Goal: Task Accomplishment & Management: Complete application form

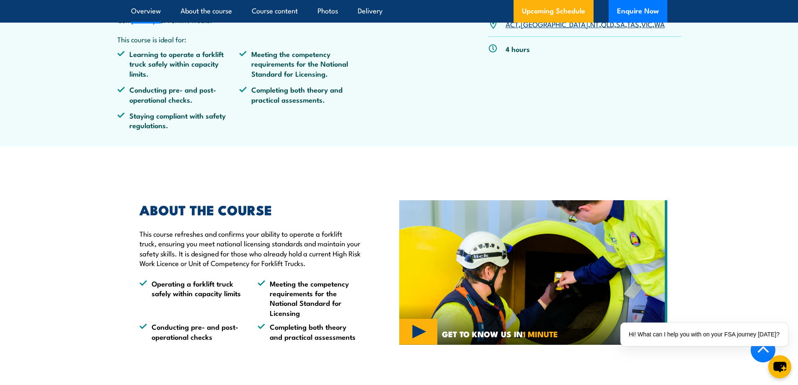
scroll to position [377, 0]
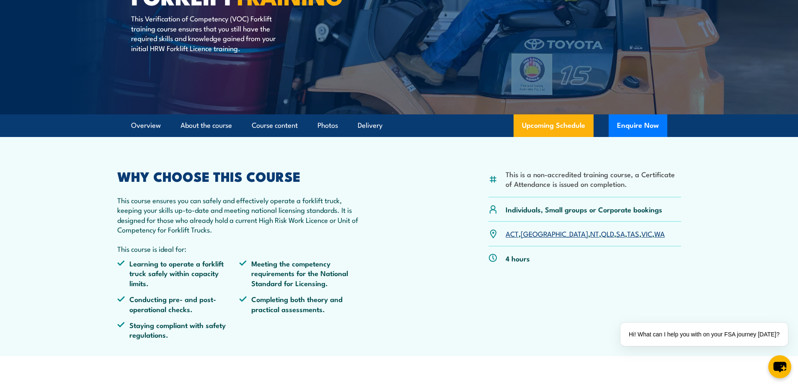
scroll to position [0, 0]
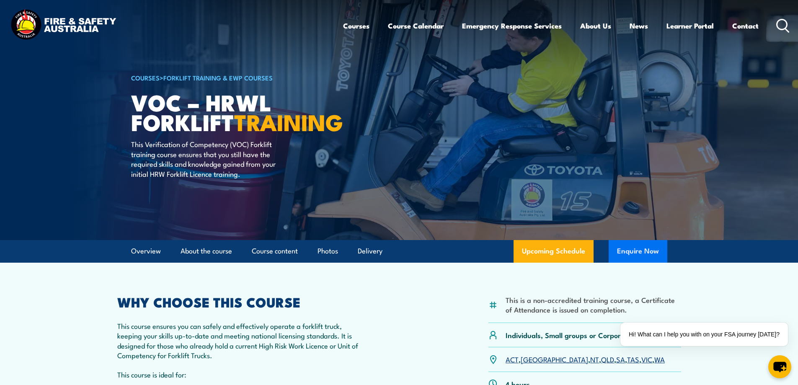
click at [642, 250] on button "Enquire Now" at bounding box center [638, 251] width 59 height 23
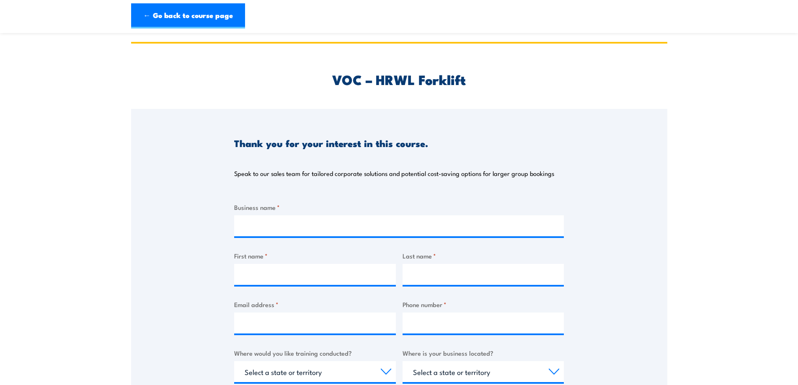
scroll to position [335, 0]
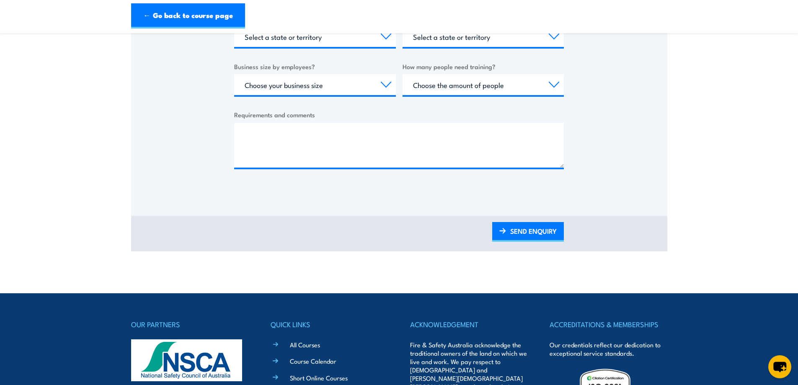
click at [263, 98] on div "Business name * First name * Last name * Email address * Phone number * Where w…" at bounding box center [399, 24] width 330 height 315
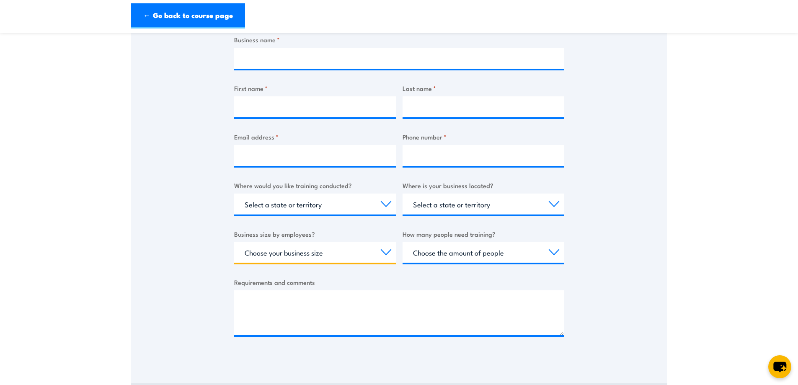
click at [301, 250] on select "Choose your business size 1 to 19 20 to 199 200+" at bounding box center [315, 252] width 162 height 21
click at [218, 230] on div "Thank you for your interest in this course. Speak to our sales team for tailore…" at bounding box center [399, 150] width 536 height 418
drag, startPoint x: 198, startPoint y: 201, endPoint x: 148, endPoint y: 165, distance: 60.7
click at [148, 165] on div "Thank you for your interest in this course. Speak to our sales team for tailore…" at bounding box center [399, 150] width 536 height 418
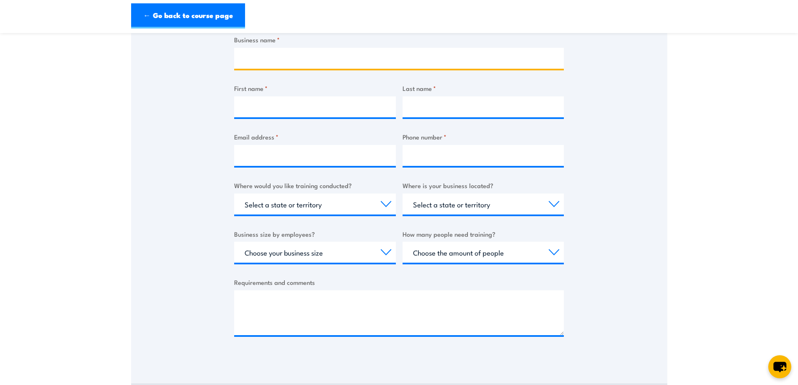
click at [243, 59] on input "Business name *" at bounding box center [399, 58] width 330 height 21
type input "Elastomers [GEOGRAPHIC_DATA]"
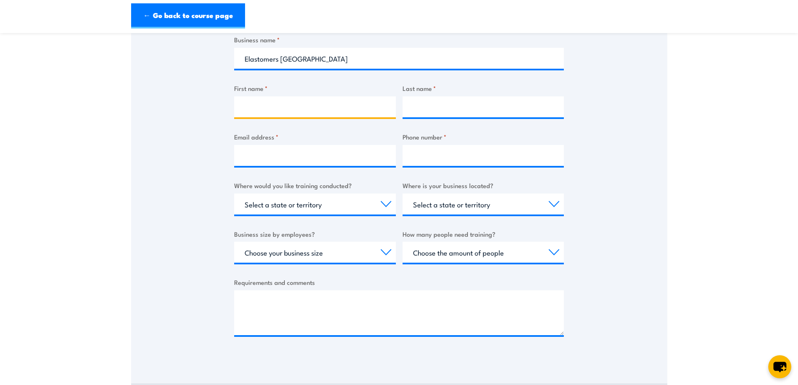
type input "[PERSON_NAME]"
type input "Pennuto"
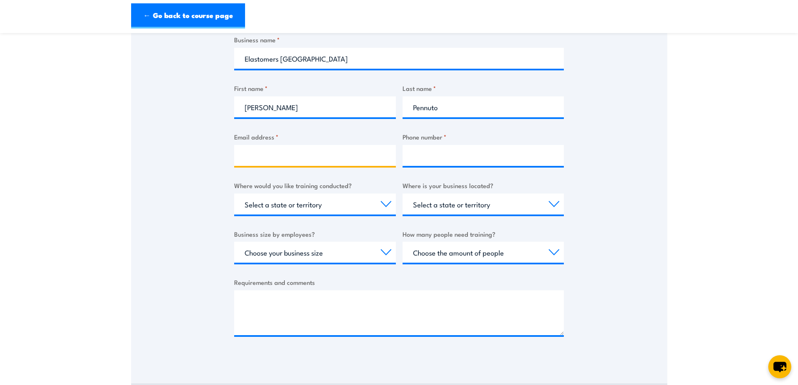
type input "[EMAIL_ADDRESS][DOMAIN_NAME]"
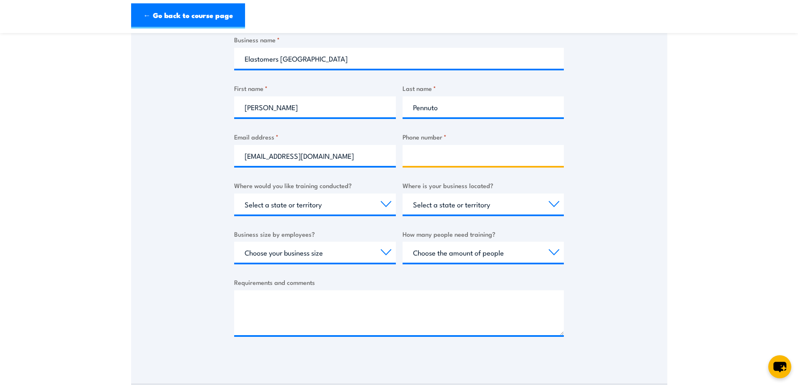
type input "0434490519"
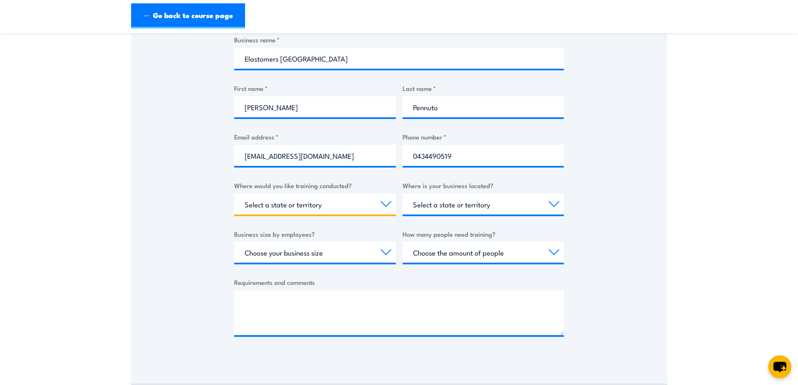
select select "VIC"
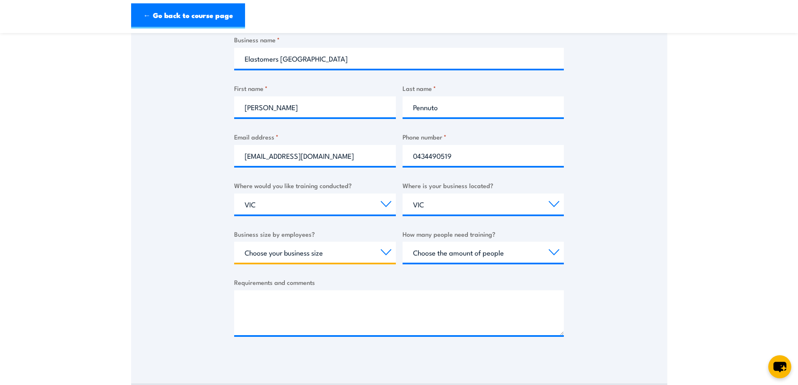
click at [324, 253] on select "Choose your business size 1 to 19 20 to 199 200+" at bounding box center [315, 252] width 162 height 21
select select "200+"
click at [234, 242] on select "Choose your business size 1 to 19 20 to 199 200+" at bounding box center [315, 252] width 162 height 21
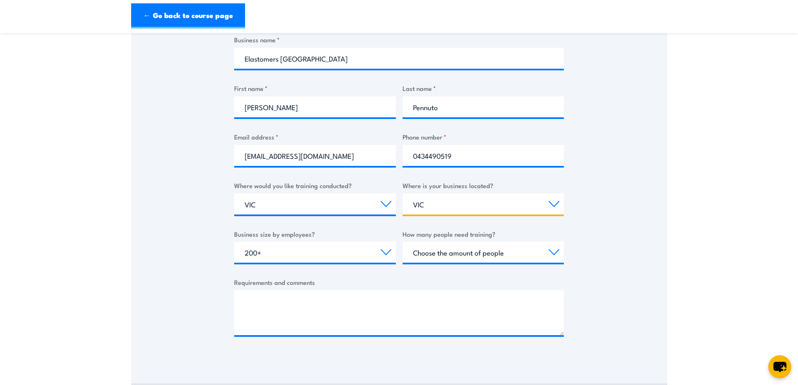
drag, startPoint x: 439, startPoint y: 210, endPoint x: 341, endPoint y: 193, distance: 99.8
click at [341, 193] on div "Business name * Elastomers Australia First name * [PERSON_NAME] Last name * [PE…" at bounding box center [399, 192] width 330 height 315
click at [402, 193] on select "Select a state or territory [GEOGRAPHIC_DATA] [GEOGRAPHIC_DATA] [GEOGRAPHIC_DAT…" at bounding box center [483, 203] width 162 height 21
click at [441, 256] on select "Choose the amount of people 1 to 4 5 to 19 20+" at bounding box center [483, 252] width 162 height 21
select select "20+"
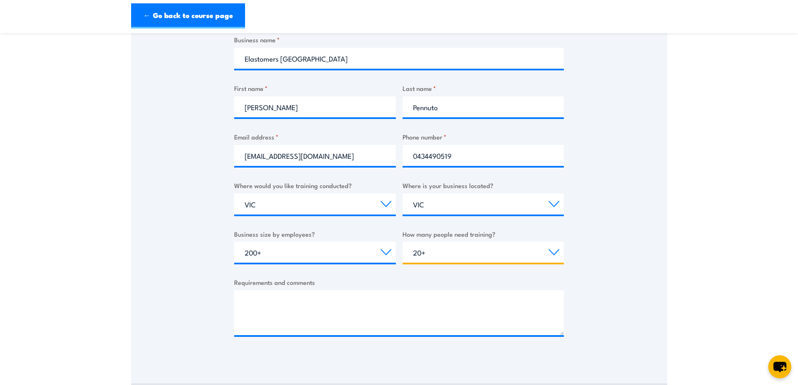
click at [402, 242] on select "Choose the amount of people 1 to 4 5 to 19 20+" at bounding box center [483, 252] width 162 height 21
click at [604, 266] on div "Thank you for your interest in this course. Speak to our sales team for tailore…" at bounding box center [399, 150] width 536 height 418
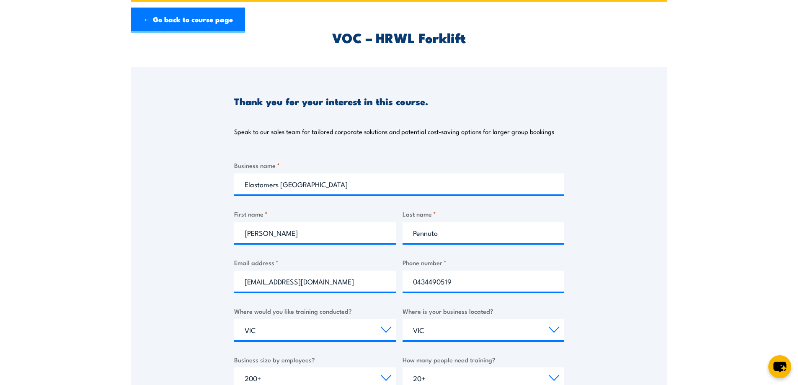
scroll to position [209, 0]
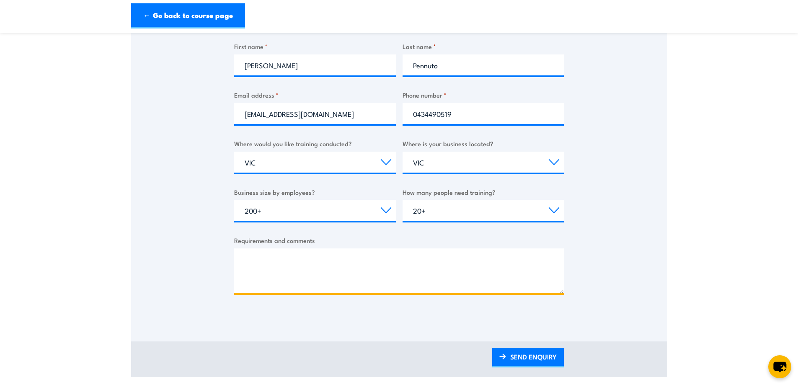
click at [350, 270] on textarea "Requirements and comments" at bounding box center [399, 270] width 330 height 45
type textarea "6"
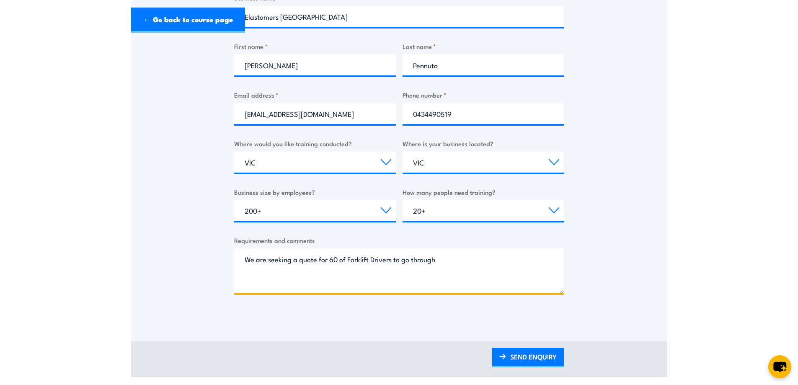
scroll to position [0, 0]
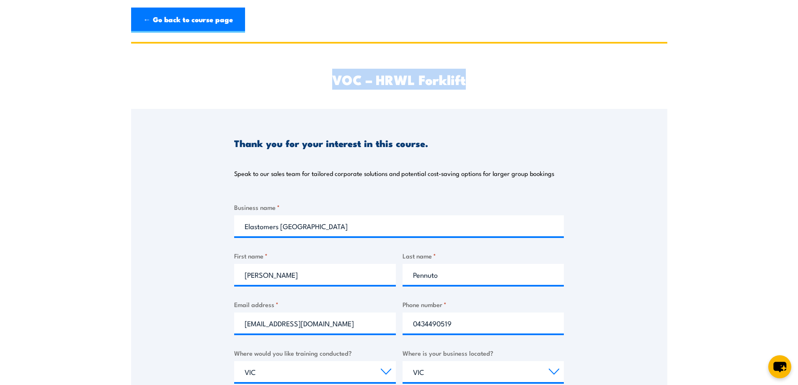
drag, startPoint x: 332, startPoint y: 83, endPoint x: 508, endPoint y: 83, distance: 176.3
click at [508, 83] on h2 "VOC – HRWL Forklift" at bounding box center [399, 79] width 330 height 12
copy h2 "VOC – HRWL Forklift"
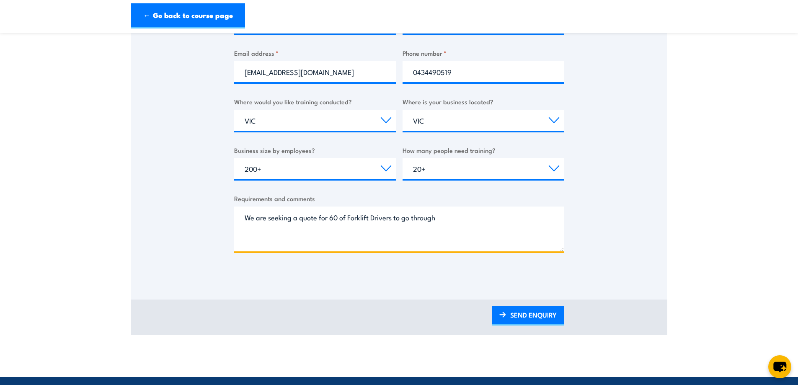
click at [477, 217] on textarea "We are seeking a quote for 60 of Forklift Drivers to go through" at bounding box center [399, 228] width 330 height 45
paste textarea "VOC – HRWL Forklift"
click at [297, 235] on textarea "We are seeking a quote for 60 of Forklift Drivers to go through your VOC – HRWL…" at bounding box center [399, 228] width 330 height 45
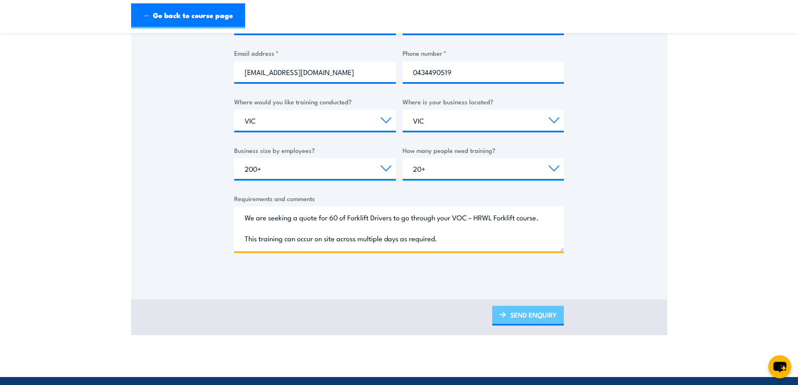
type textarea "We are seeking a quote for 60 of Forklift Drivers to go through your VOC – HRWL…"
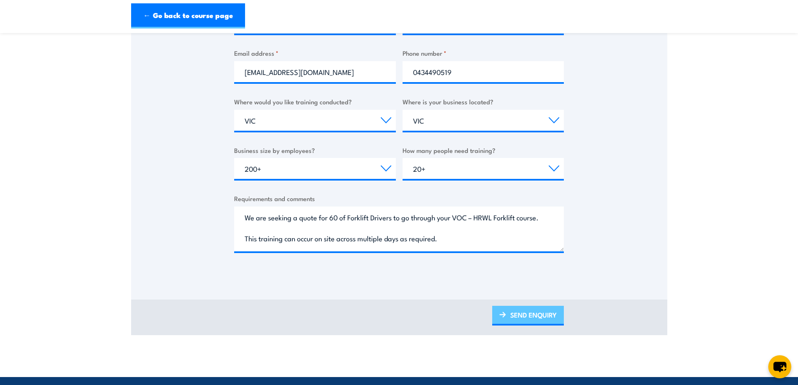
click at [515, 321] on link "SEND ENQUIRY" at bounding box center [528, 316] width 72 height 20
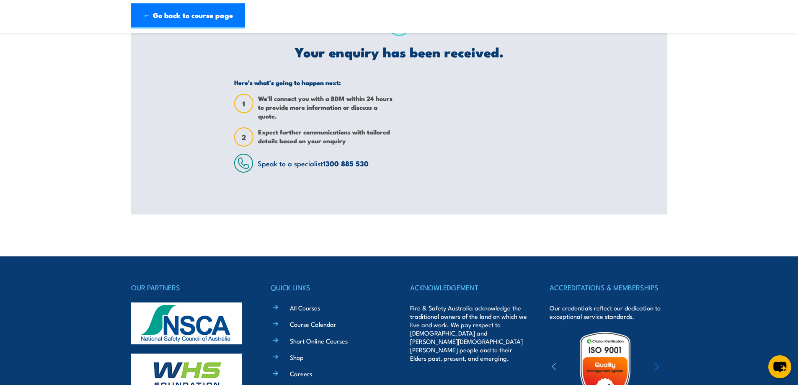
scroll to position [0, 0]
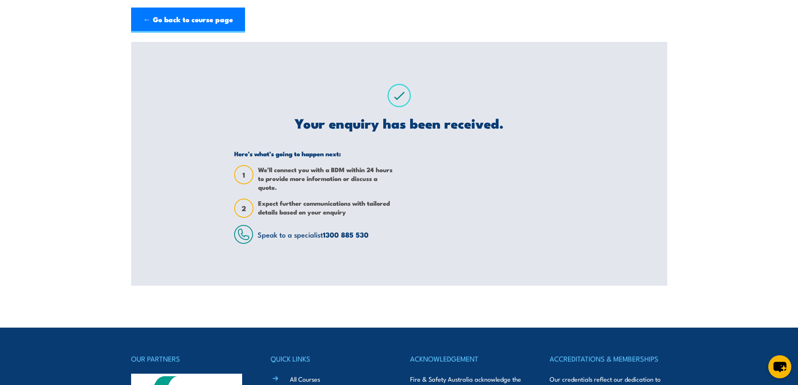
drag, startPoint x: 581, startPoint y: 68, endPoint x: 384, endPoint y: 51, distance: 198.5
click at [384, 51] on div "Your enquiry has been received. Here’s what’s going to happen next: 1 We’ll con…" at bounding box center [399, 164] width 350 height 244
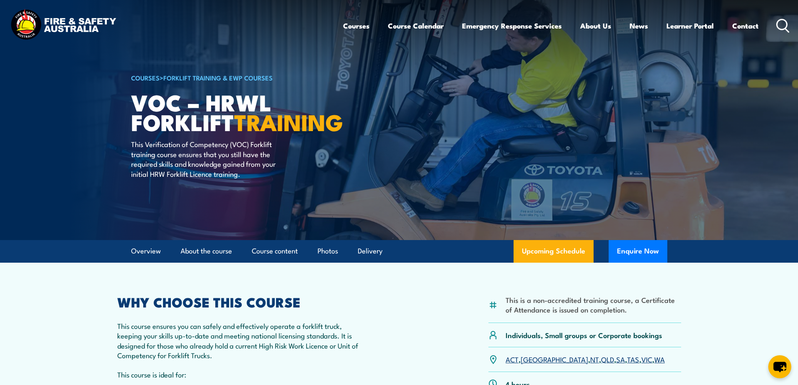
click at [440, 330] on div "This is a non-accredited training course, a Certificate of Attendance is issued…" at bounding box center [399, 384] width 564 height 176
drag, startPoint x: 358, startPoint y: 319, endPoint x: 299, endPoint y: 284, distance: 68.6
click at [299, 284] on article "This is a non-accredited training course, a Certificate of Attendance is issued…" at bounding box center [399, 372] width 586 height 219
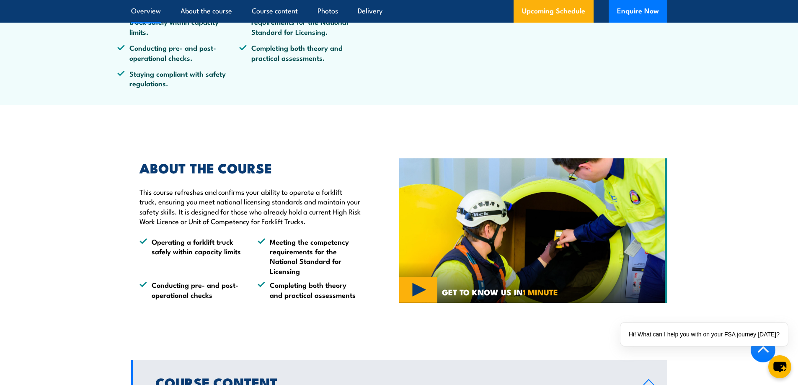
scroll to position [628, 0]
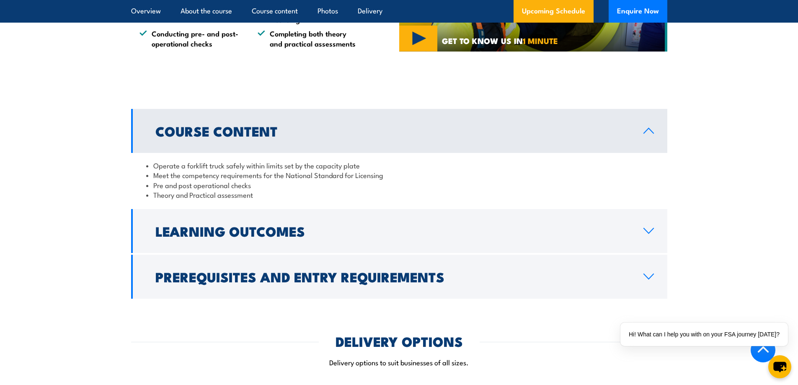
drag, startPoint x: 454, startPoint y: 191, endPoint x: 361, endPoint y: 188, distance: 93.0
click at [361, 188] on li "Pre and post operational checks" at bounding box center [399, 185] width 506 height 10
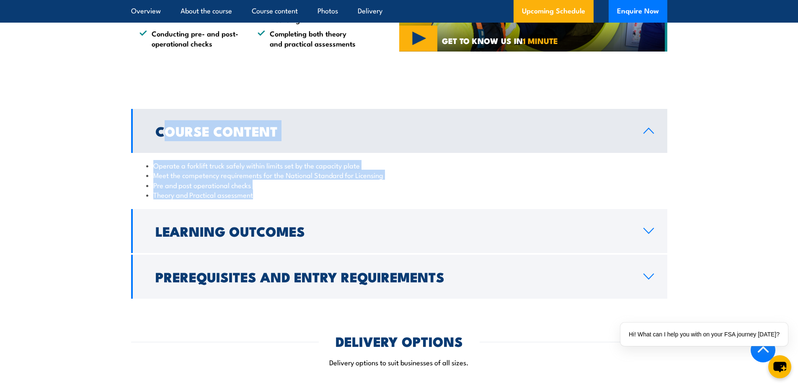
drag, startPoint x: 329, startPoint y: 198, endPoint x: 142, endPoint y: 80, distance: 220.6
drag, startPoint x: 164, startPoint y: 91, endPoint x: 436, endPoint y: 180, distance: 286.0
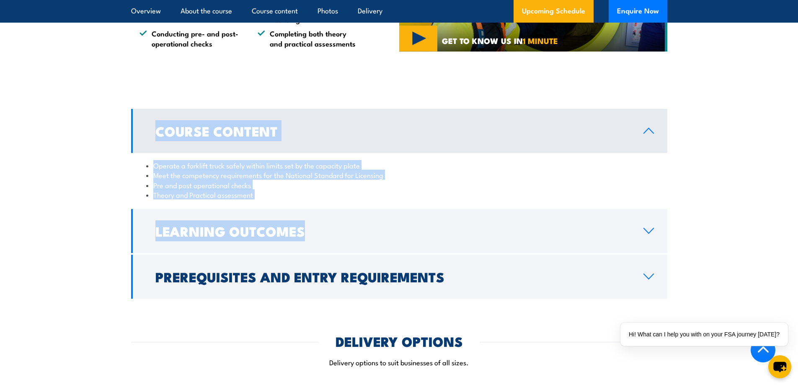
click at [468, 183] on li "Pre and post operational checks" at bounding box center [399, 185] width 506 height 10
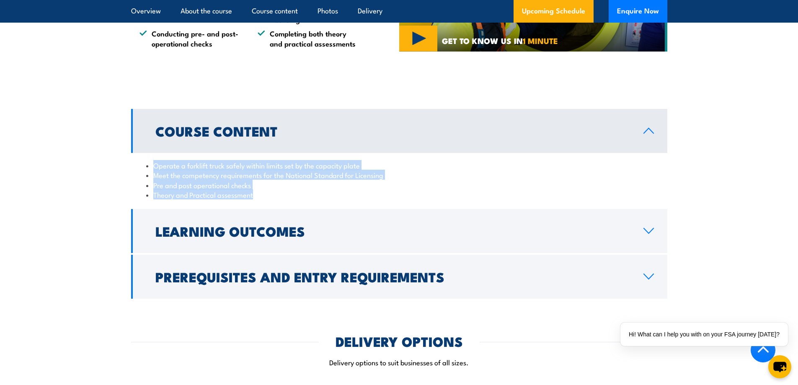
drag, startPoint x: 263, startPoint y: 196, endPoint x: 142, endPoint y: 164, distance: 124.9
click at [142, 164] on div "Operate a forklift truck safely within limits set by the capacity plate Meet th…" at bounding box center [399, 180] width 536 height 54
click at [118, 167] on section "Course Content Operate a forklift truck safely within limits set by the capacit…" at bounding box center [399, 204] width 798 height 190
click at [219, 178] on li "Meet the competency requirements for the National Standard for Licensing" at bounding box center [399, 175] width 506 height 10
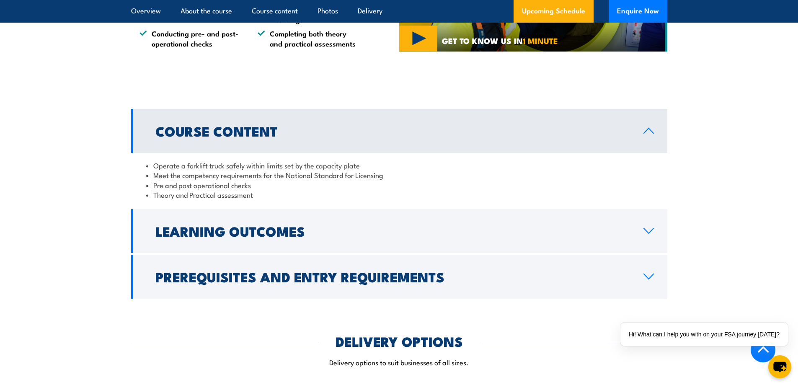
drag, startPoint x: 366, startPoint y: 62, endPoint x: 364, endPoint y: 69, distance: 6.8
drag, startPoint x: 364, startPoint y: 69, endPoint x: 189, endPoint y: 87, distance: 176.0
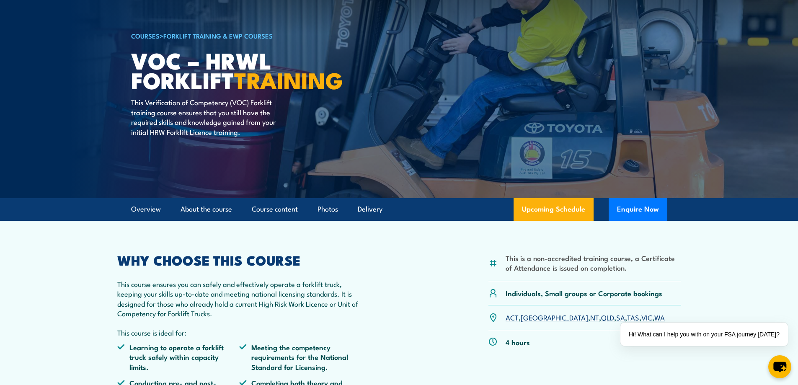
scroll to position [0, 0]
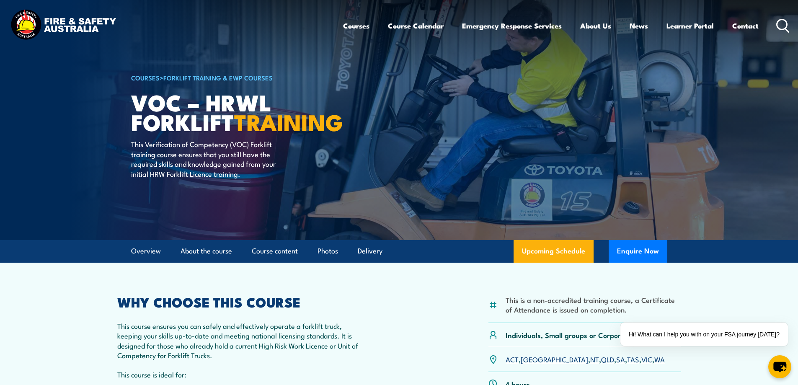
drag, startPoint x: 513, startPoint y: 111, endPoint x: 336, endPoint y: 106, distance: 177.3
click at [336, 106] on h1 "VOC – HRWL Forklift TRAINING" at bounding box center [234, 111] width 207 height 39
drag, startPoint x: 374, startPoint y: 315, endPoint x: 296, endPoint y: 306, distance: 78.4
click at [296, 306] on h2 "WHY CHOOSE THIS COURSE" at bounding box center [239, 302] width 245 height 12
click at [264, 251] on link "Course content" at bounding box center [275, 251] width 46 height 22
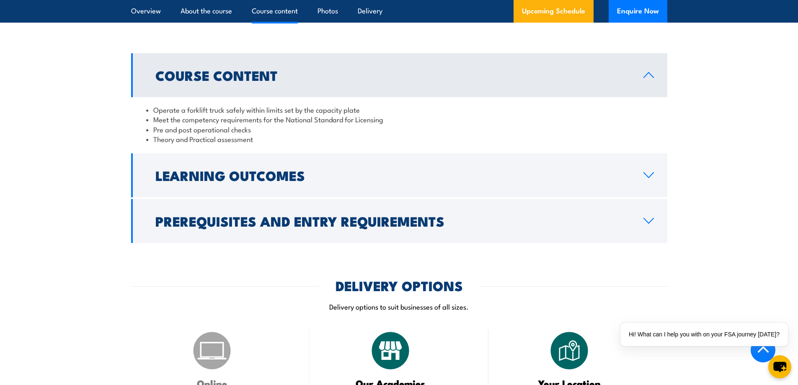
scroll to position [685, 0]
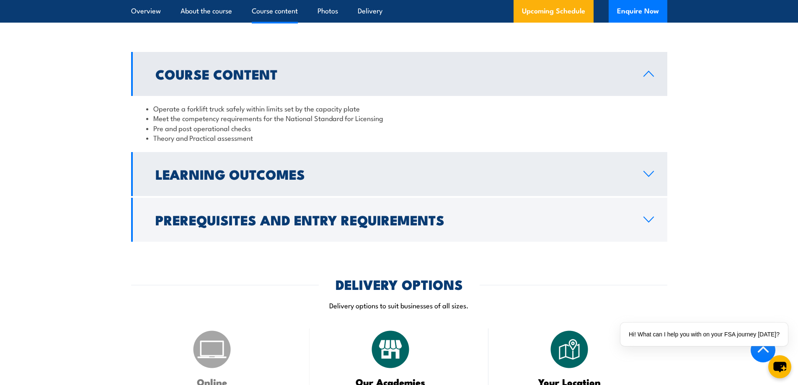
click at [248, 174] on h2 "Learning Outcomes" at bounding box center [392, 174] width 475 height 12
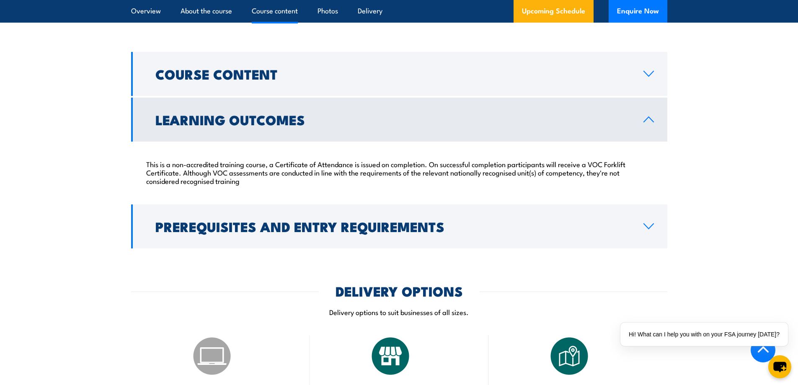
drag, startPoint x: 397, startPoint y: 186, endPoint x: 324, endPoint y: 163, distance: 76.7
click at [324, 163] on p "This is a non-accredited training course, a Certificate of Attendance is issued…" at bounding box center [399, 172] width 506 height 25
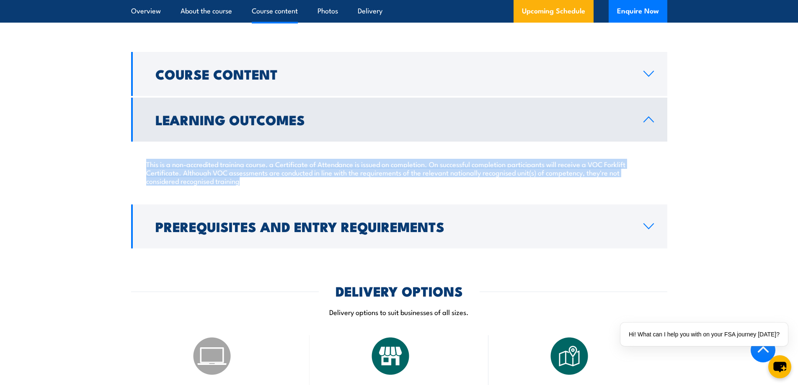
drag, startPoint x: 329, startPoint y: 186, endPoint x: 121, endPoint y: 151, distance: 211.0
click at [121, 151] on section "Course Content Operate a forklift truck safely within limits set by the capacit…" at bounding box center [399, 150] width 798 height 196
click at [419, 194] on div "This is a non-accredited training course, a Certificate of Attendance is issued…" at bounding box center [399, 172] width 536 height 61
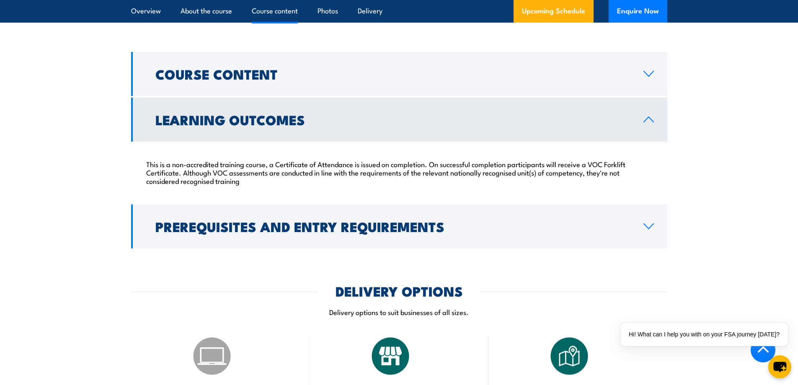
click at [310, 124] on h2 "Learning Outcomes" at bounding box center [392, 120] width 475 height 12
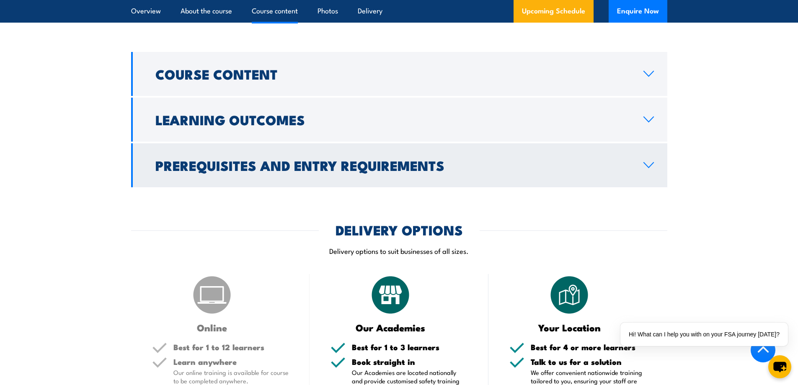
click at [236, 168] on h2 "Prerequisites and Entry Requirements" at bounding box center [392, 165] width 475 height 12
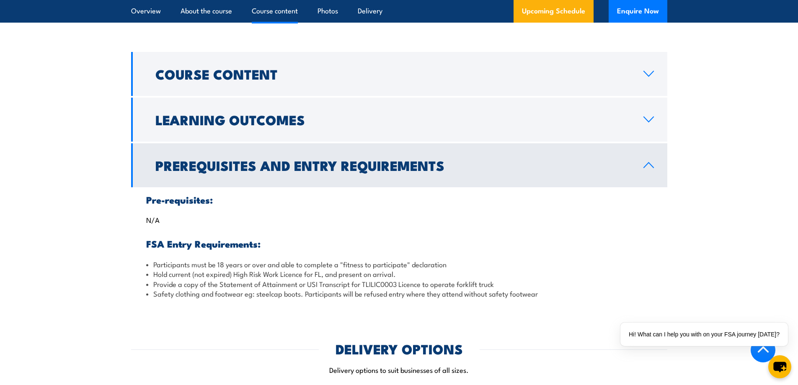
click at [333, 161] on h2 "Prerequisites and Entry Requirements" at bounding box center [392, 165] width 475 height 12
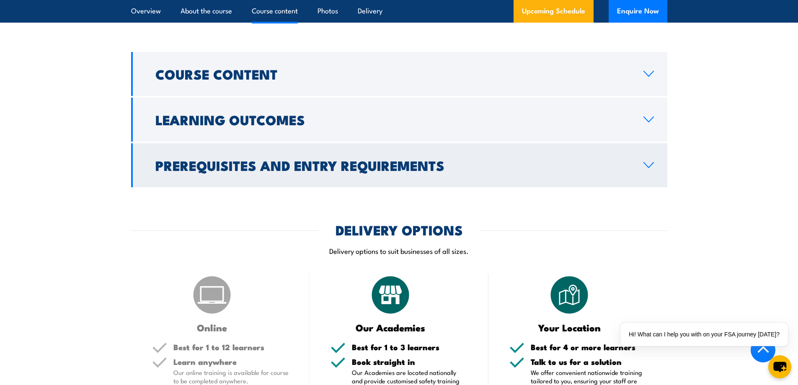
click at [254, 160] on h2 "Prerequisites and Entry Requirements" at bounding box center [392, 165] width 475 height 12
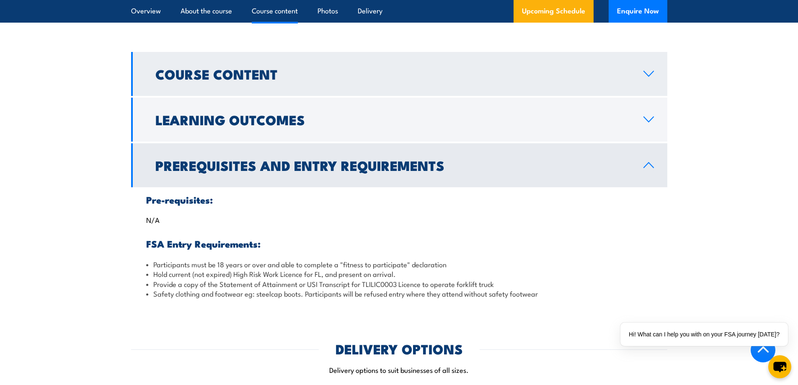
click at [238, 70] on h2 "Course Content" at bounding box center [392, 74] width 475 height 12
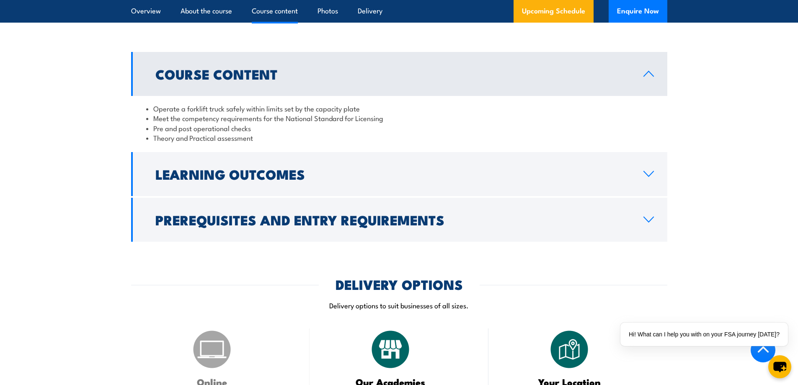
click at [240, 72] on h2 "Course Content" at bounding box center [392, 74] width 475 height 12
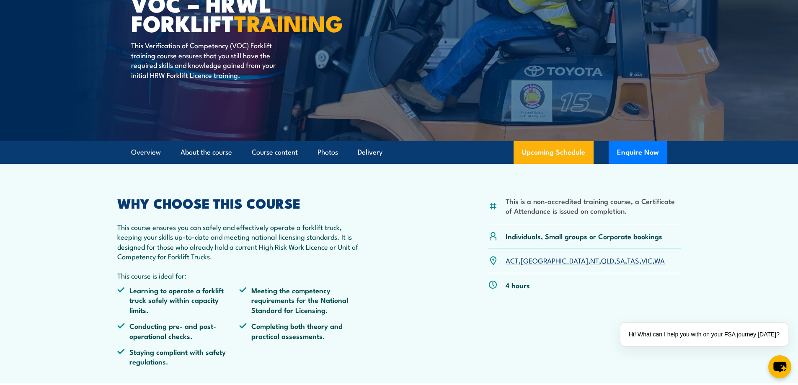
scroll to position [0, 0]
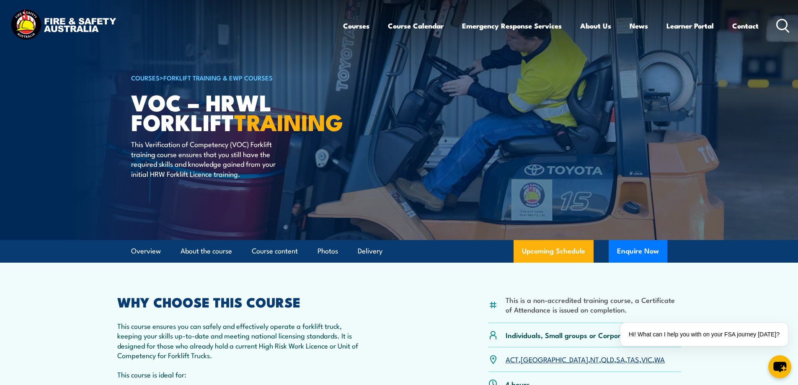
click at [369, 305] on div "This is a non-accredited training course, a Certificate of Attendance is issued…" at bounding box center [399, 384] width 564 height 176
